Goal: Transaction & Acquisition: Obtain resource

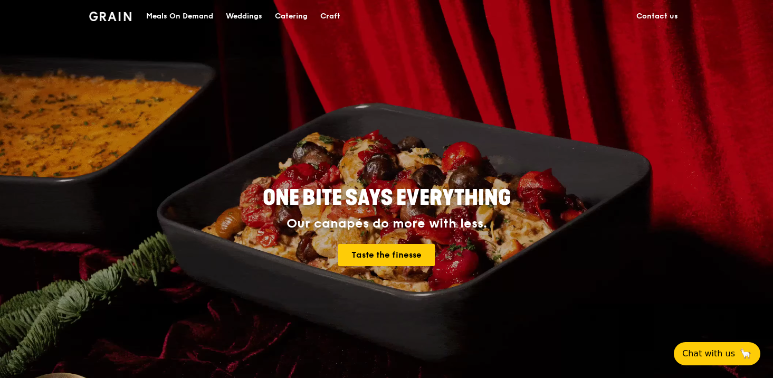
click at [295, 17] on div "Catering" at bounding box center [291, 17] width 33 height 32
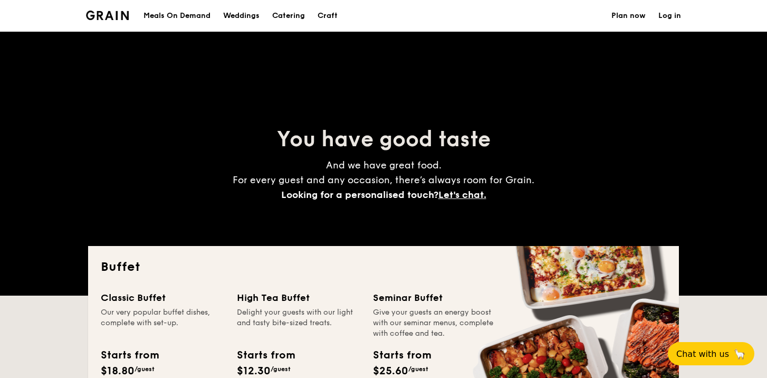
select select
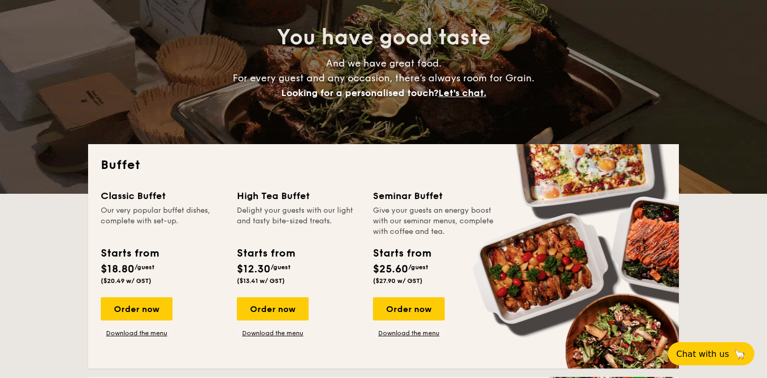
scroll to position [106, 0]
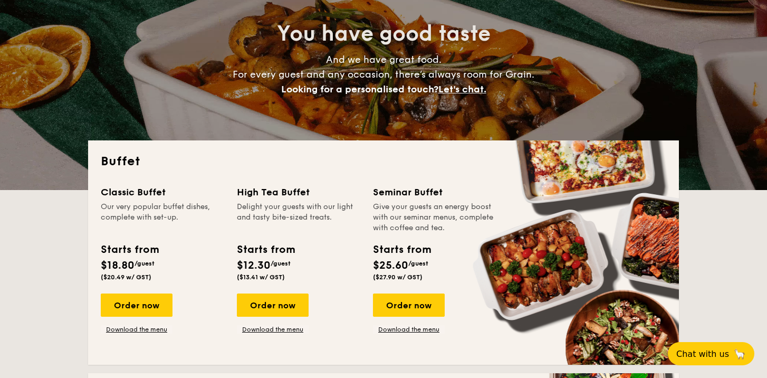
drag, startPoint x: 137, startPoint y: 302, endPoint x: 211, endPoint y: 329, distance: 78.4
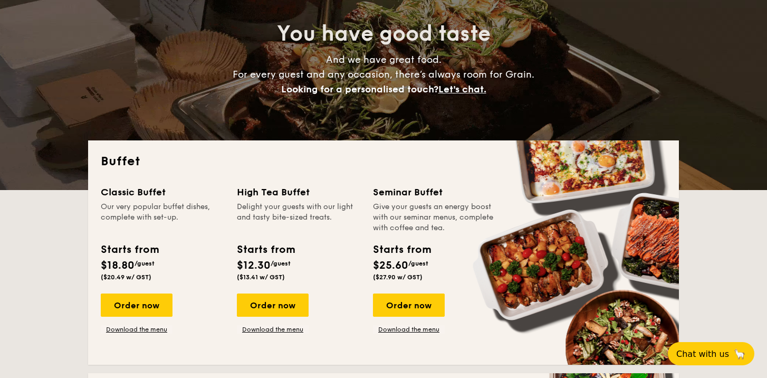
click at [211, 329] on div "Order now Download the menu" at bounding box center [162, 313] width 123 height 40
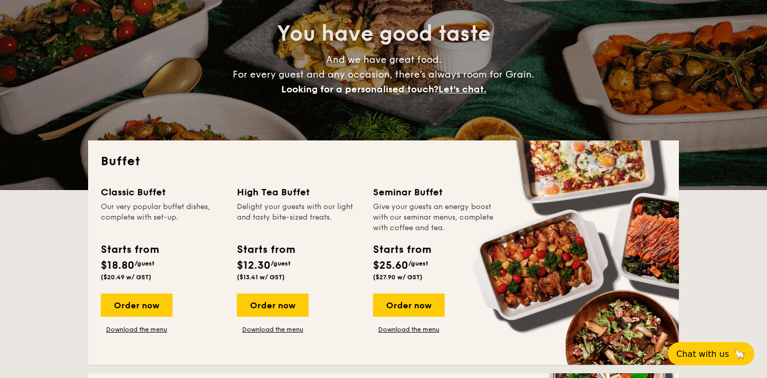
click at [146, 329] on link "Download the menu" at bounding box center [137, 329] width 72 height 8
